Goal: Task Accomplishment & Management: Manage account settings

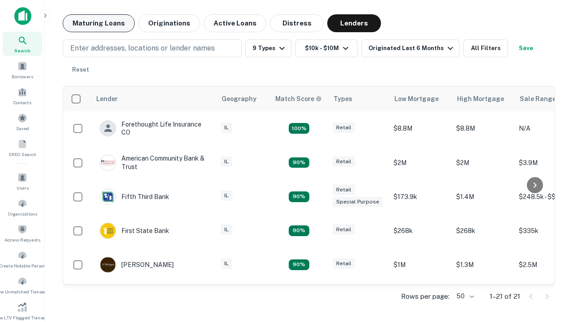
click at [98, 23] on button "Maturing Loans" at bounding box center [99, 23] width 72 height 18
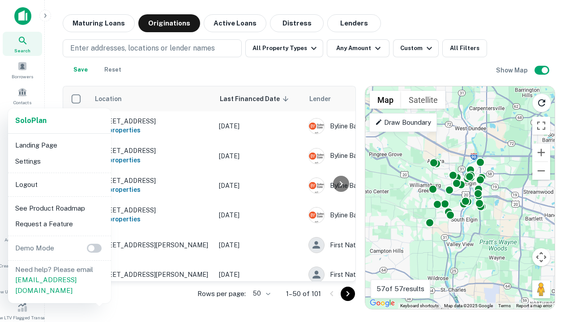
scroll to position [166, 0]
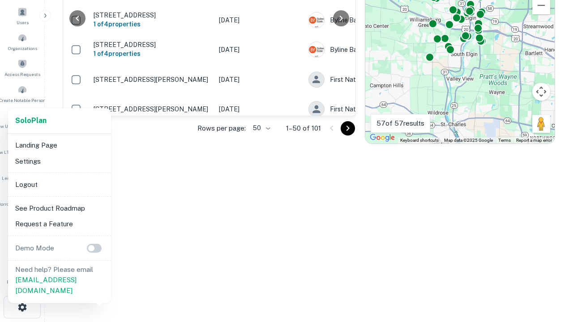
click at [59, 184] on li "Logout" at bounding box center [60, 185] width 96 height 16
